Goal: Information Seeking & Learning: Learn about a topic

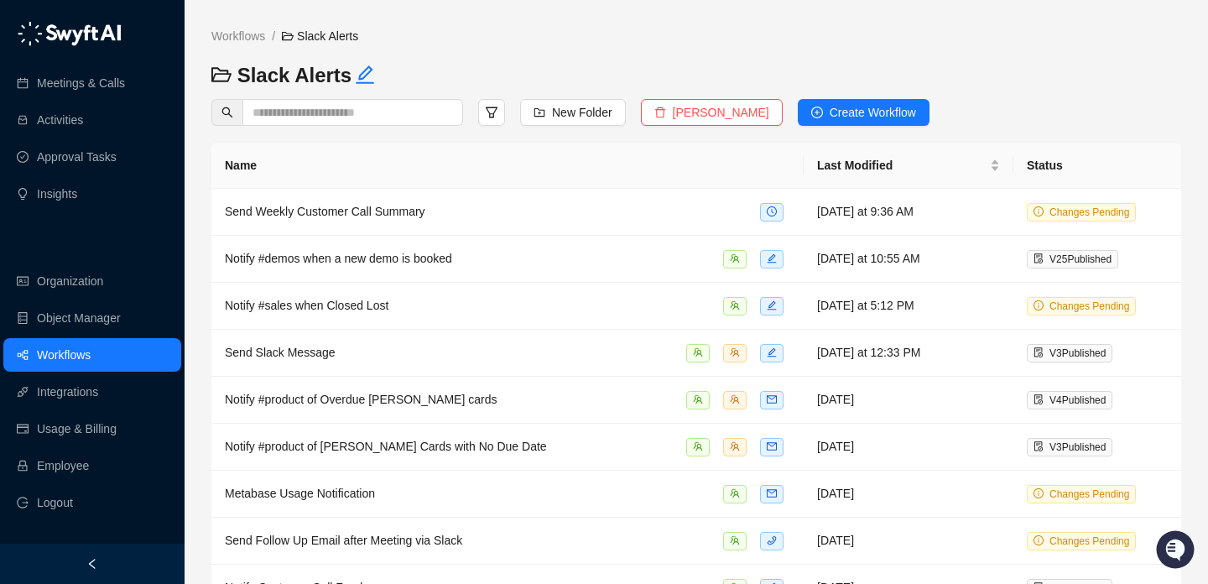
click at [121, 84] on link "Meetings & Calls" at bounding box center [81, 83] width 88 height 34
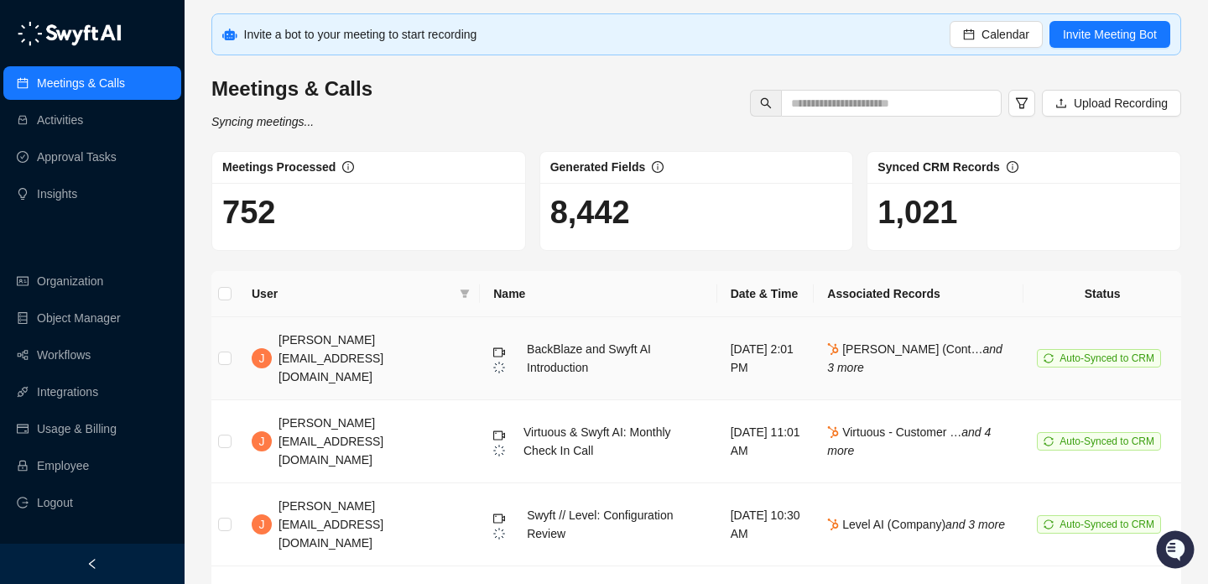
click at [529, 353] on span "BackBlaze and Swyft AI Introduction" at bounding box center [589, 358] width 124 height 32
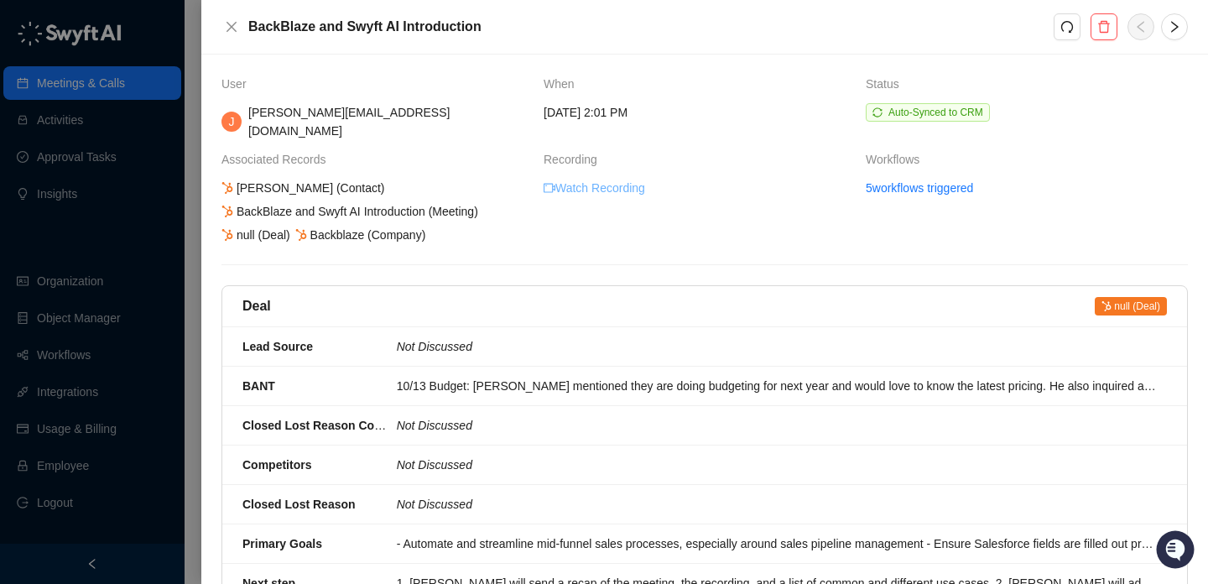
click at [639, 179] on link "Watch Recording" at bounding box center [593, 188] width 101 height 18
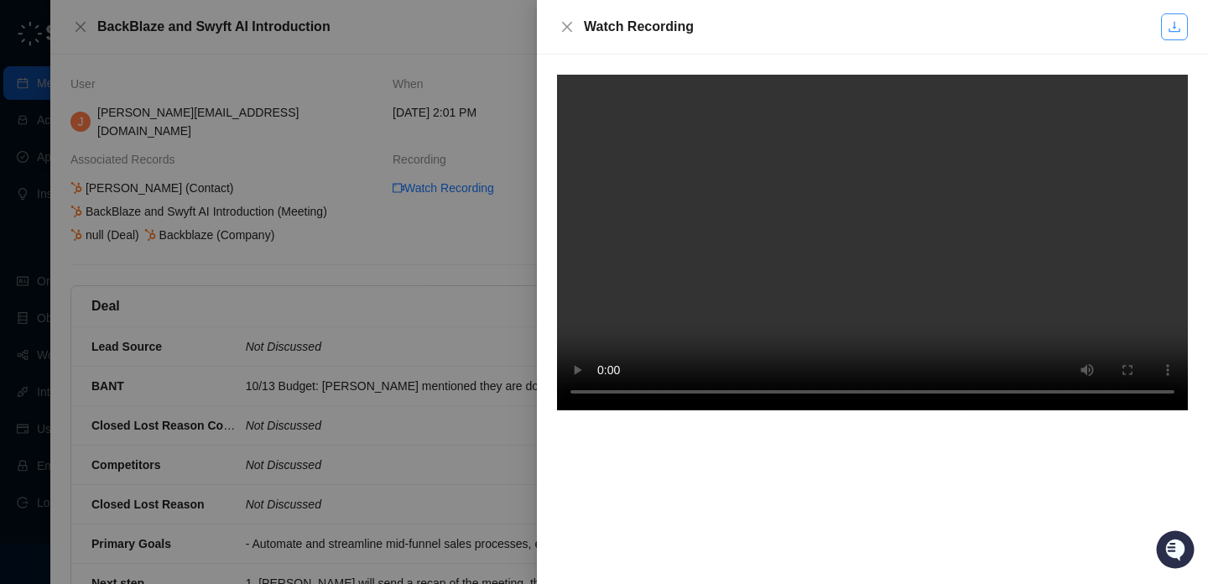
click at [1179, 29] on icon "download" at bounding box center [1173, 27] width 11 height 11
click at [1164, 36] on link at bounding box center [1174, 26] width 27 height 27
click at [581, 24] on div "Watch Recording" at bounding box center [859, 27] width 604 height 20
click at [571, 24] on icon "close" at bounding box center [566, 26] width 13 height 13
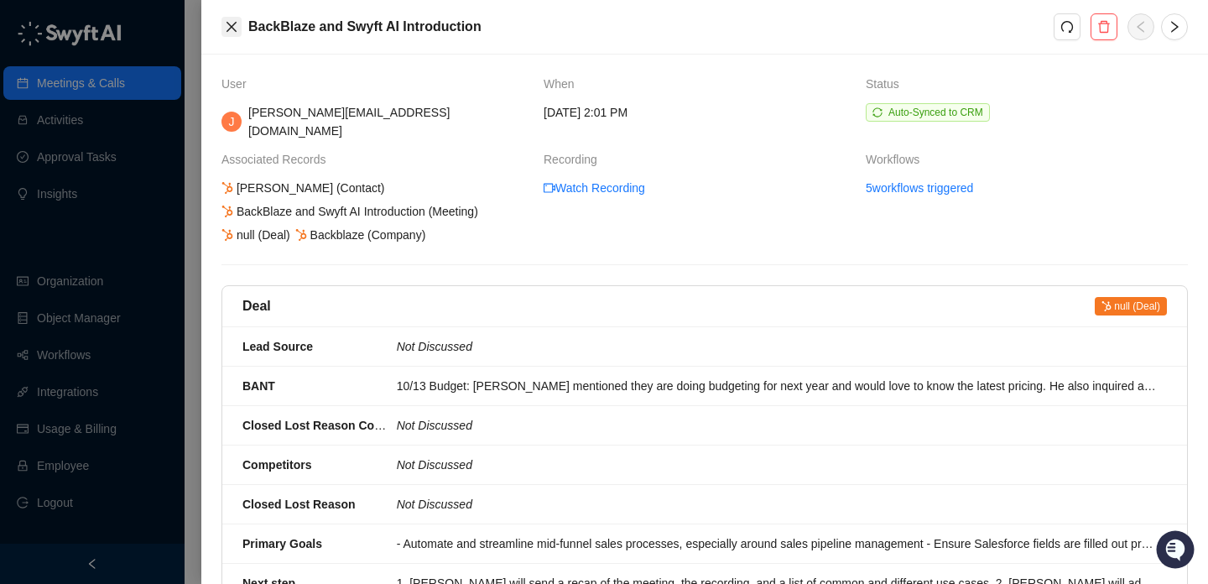
click at [238, 26] on button "Close" at bounding box center [231, 27] width 20 height 20
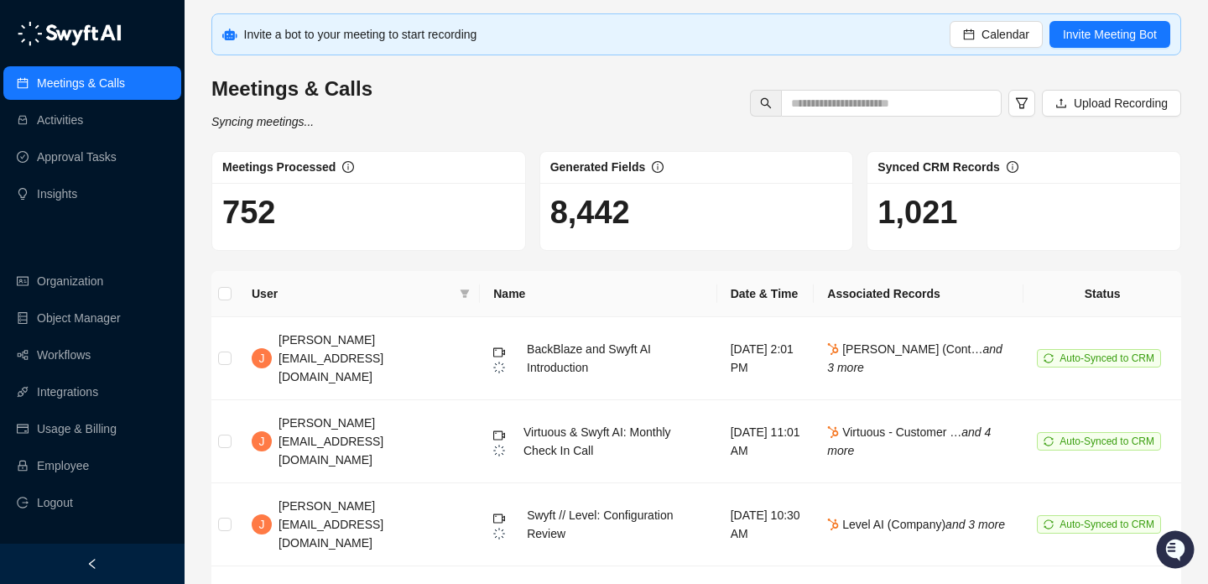
click at [122, 70] on link "Meetings & Calls" at bounding box center [81, 83] width 88 height 34
click at [89, 457] on link "Employee" at bounding box center [63, 466] width 52 height 34
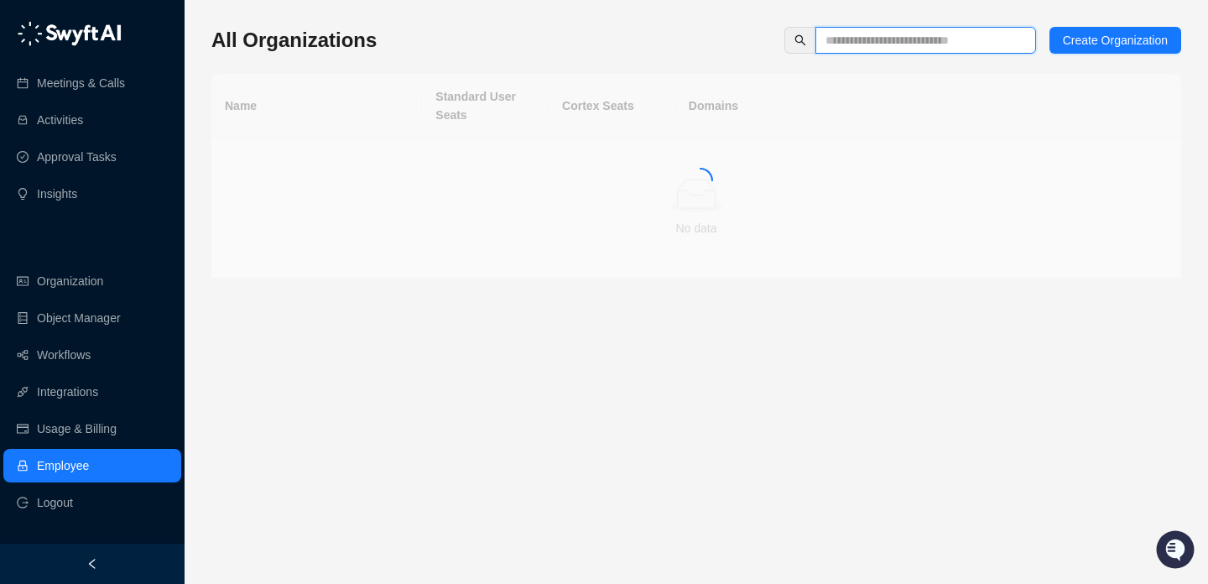
click at [933, 39] on input "text" at bounding box center [918, 40] width 187 height 18
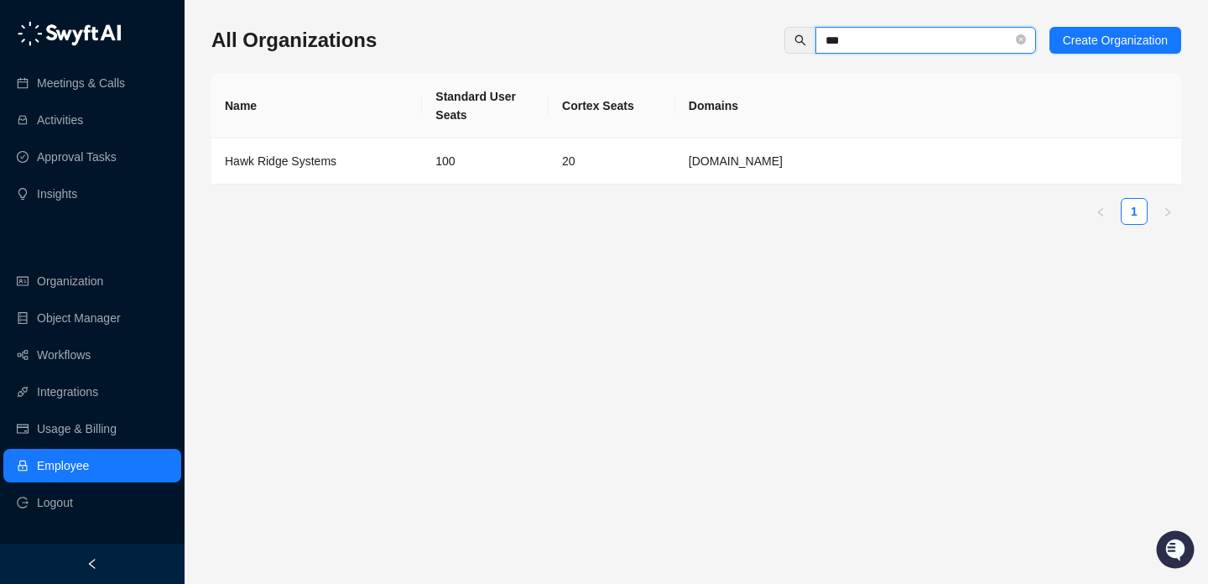
type input "***"
click at [499, 144] on td "100" at bounding box center [485, 161] width 127 height 46
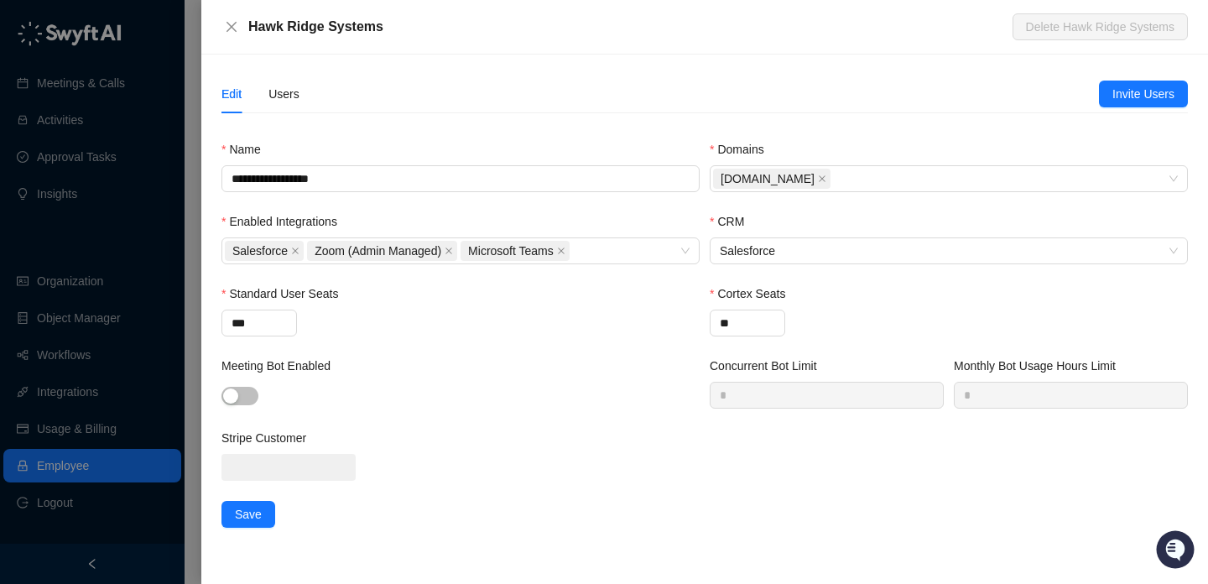
click at [302, 91] on div "Edit Users" at bounding box center [659, 94] width 877 height 39
click at [286, 92] on div "Users" at bounding box center [283, 94] width 31 height 18
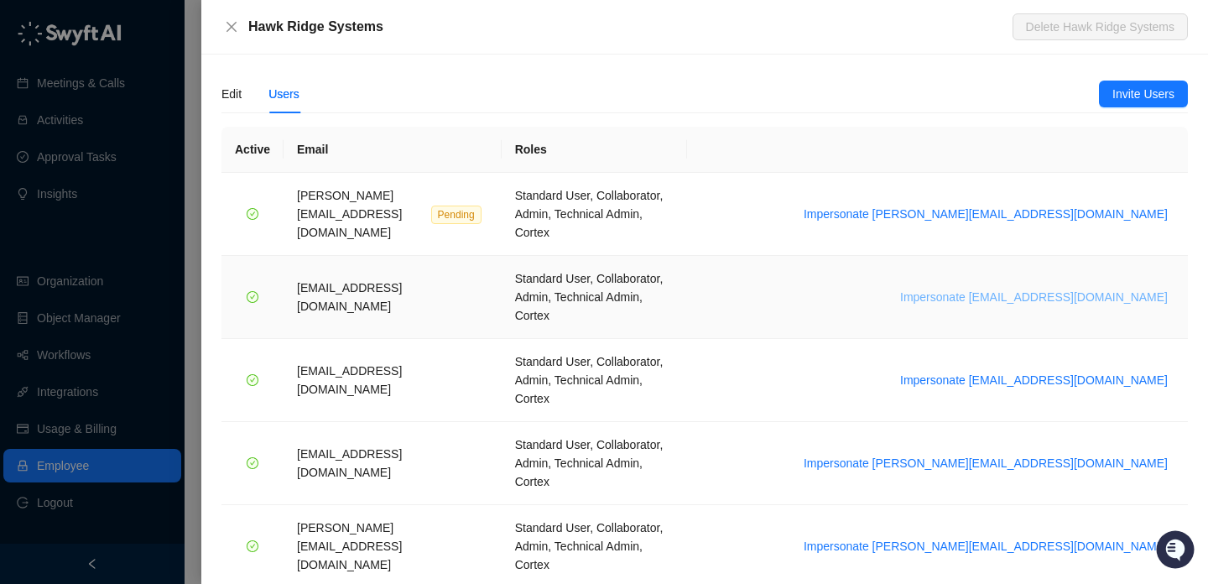
click at [1021, 288] on span "Impersonate [EMAIL_ADDRESS][DOMAIN_NAME]" at bounding box center [1034, 297] width 268 height 18
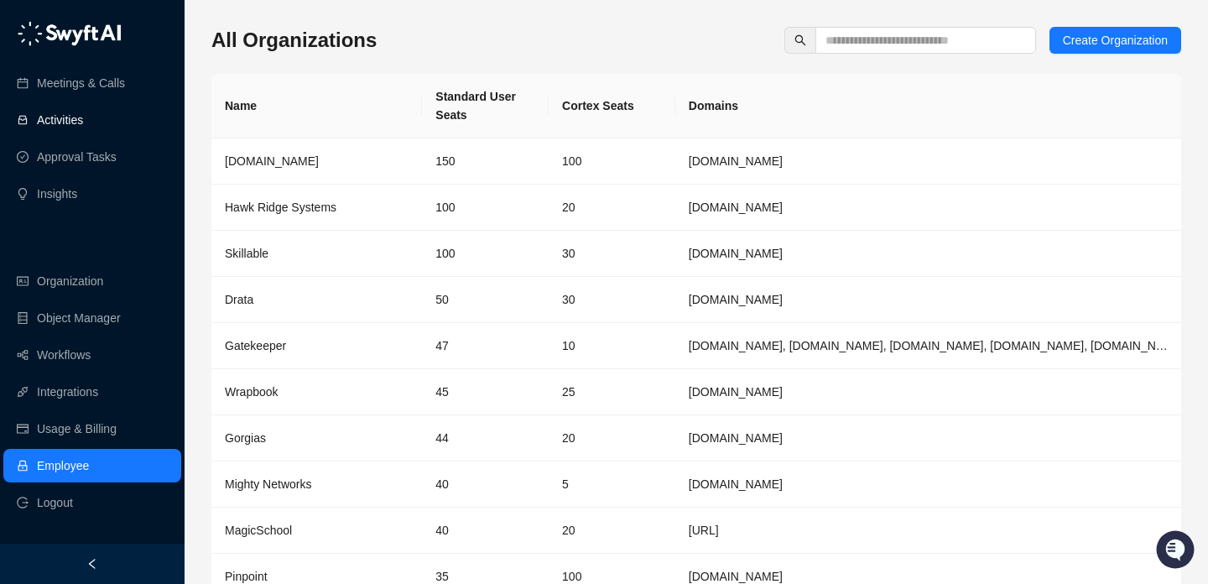
click at [83, 127] on link "Activities" at bounding box center [60, 120] width 46 height 34
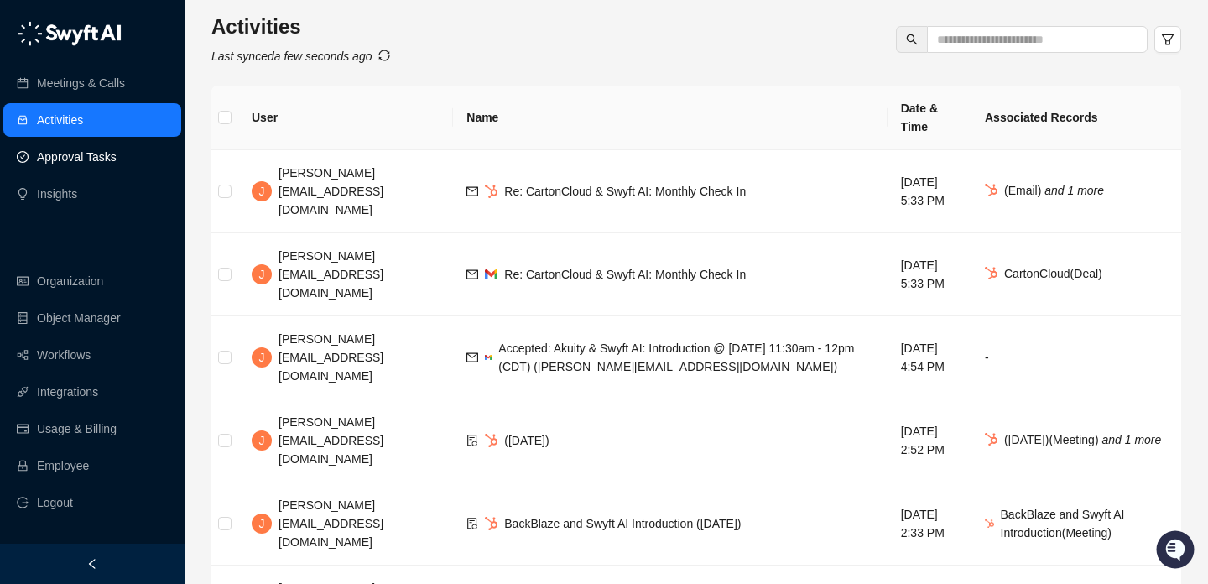
click at [115, 155] on link "Approval Tasks" at bounding box center [77, 157] width 80 height 34
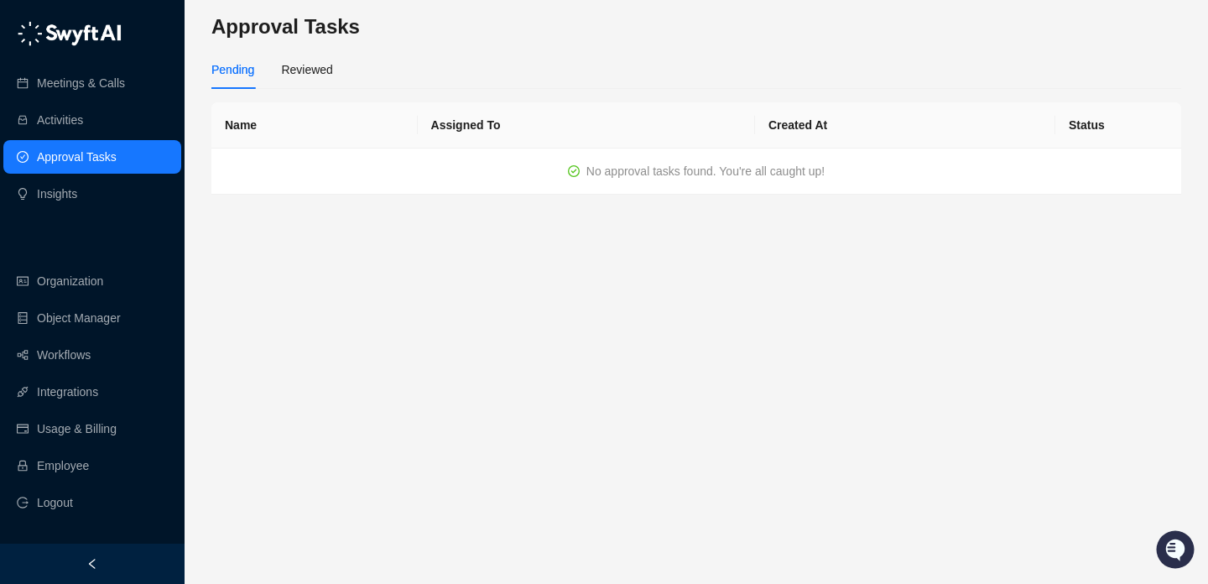
click at [315, 110] on th "Name" at bounding box center [314, 125] width 206 height 46
click at [283, 72] on div "Reviewed" at bounding box center [306, 69] width 51 height 18
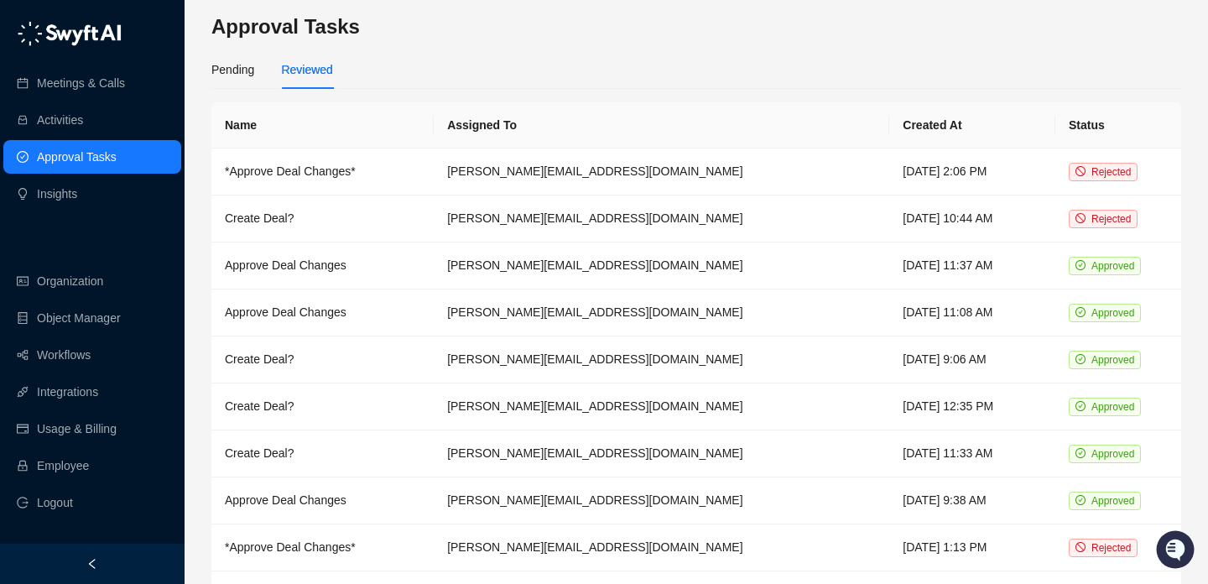
click at [434, 127] on th "Name" at bounding box center [322, 125] width 222 height 46
click at [434, 135] on th "Name" at bounding box center [322, 125] width 222 height 46
click at [583, 130] on th "Assigned To" at bounding box center [661, 125] width 455 height 46
drag, startPoint x: 422, startPoint y: 123, endPoint x: 584, endPoint y: 123, distance: 161.9
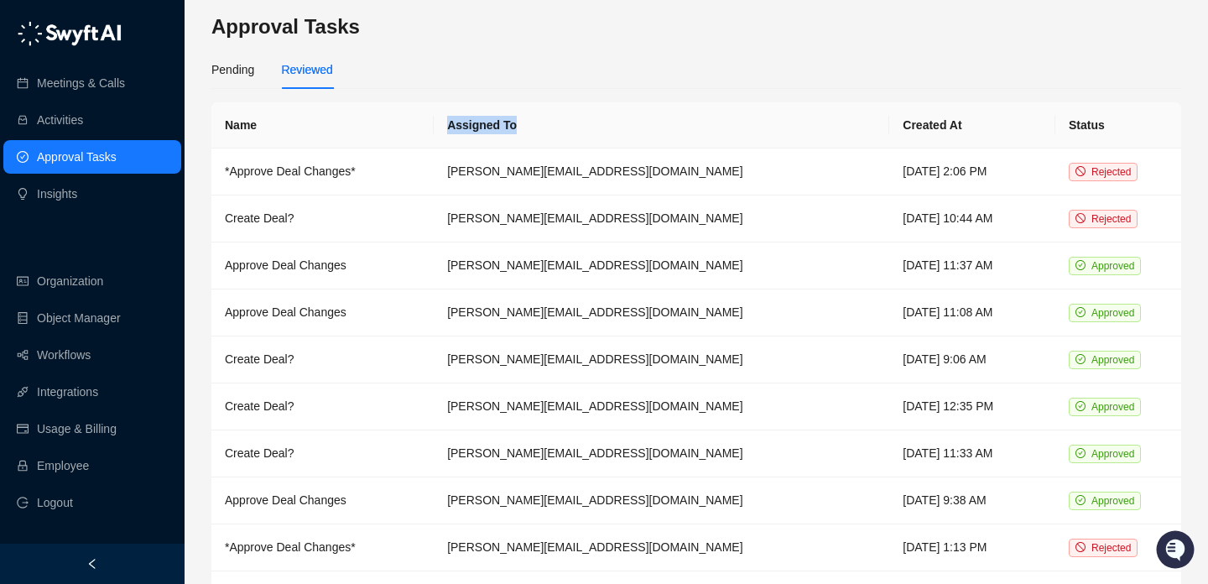
click at [584, 123] on tr "Name Assigned To Created At Status" at bounding box center [696, 125] width 970 height 46
click at [584, 123] on th "Assigned To" at bounding box center [661, 125] width 455 height 46
click at [889, 122] on th "Created At" at bounding box center [972, 125] width 166 height 46
